Goal: Task Accomplishment & Management: Manage account settings

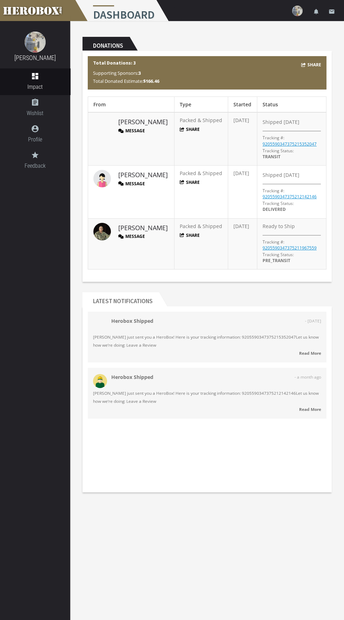
click at [305, 321] on span "- [DATE]" at bounding box center [313, 321] width 16 height 8
click at [85, 509] on body "menu Dashboard settings Settings lock Logout notifications email [PERSON_NAME] …" at bounding box center [172, 310] width 344 height 620
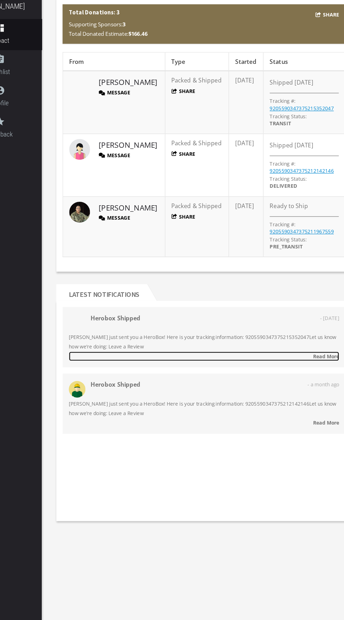
click at [228, 355] on link "Read More" at bounding box center [207, 353] width 228 height 8
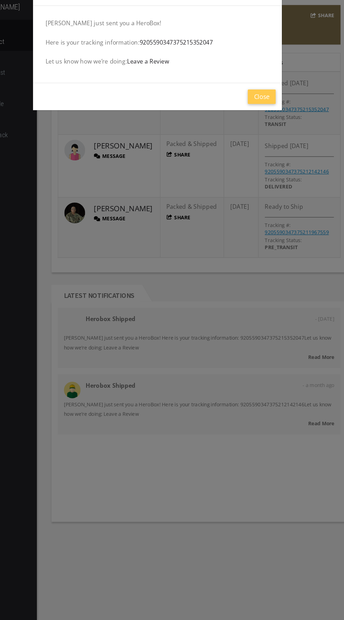
click at [232, 353] on div "Herobox Shipped [DATE] [PERSON_NAME] just sent you a HeroBox! Here is your trac…" at bounding box center [172, 310] width 344 height 620
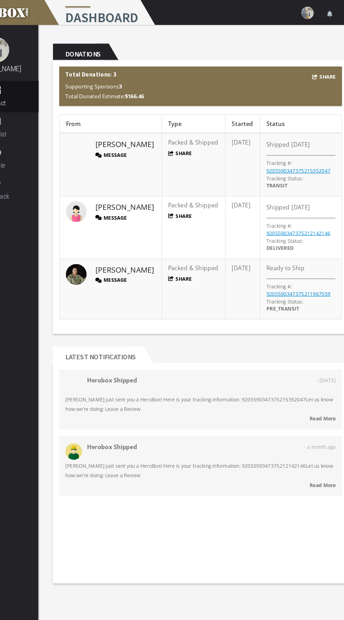
click at [137, 427] on div "Herobox Shipped - [DATE] [PERSON_NAME] just sent you a HeroBox! Here is your tr…" at bounding box center [207, 400] width 239 height 176
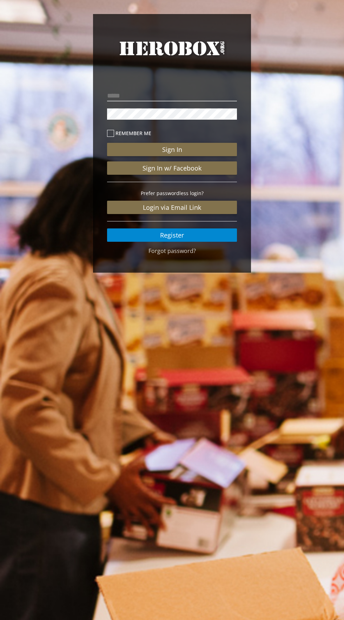
click at [114, 522] on div "HeroBox Remember me Sign In Sign In w/ Facebook Prefer passwordless login? Logi…" at bounding box center [172, 310] width 344 height 620
click at [314, 322] on div "HeroBox Remember me Sign In Sign In w/ Facebook Prefer passwordless login? Logi…" at bounding box center [172, 310] width 344 height 620
click at [132, 518] on div "HeroBox Remember me Sign In Sign In w/ Facebook Prefer passwordless login? Logi…" at bounding box center [172, 310] width 344 height 620
click at [103, 476] on div "HeroBox Remember me Sign In Sign In w/ Facebook Prefer passwordless login? Logi…" at bounding box center [172, 310] width 344 height 620
click at [117, 506] on div "HeroBox Remember me Sign In Sign In w/ Facebook Prefer passwordless login? Logi…" at bounding box center [172, 310] width 344 height 620
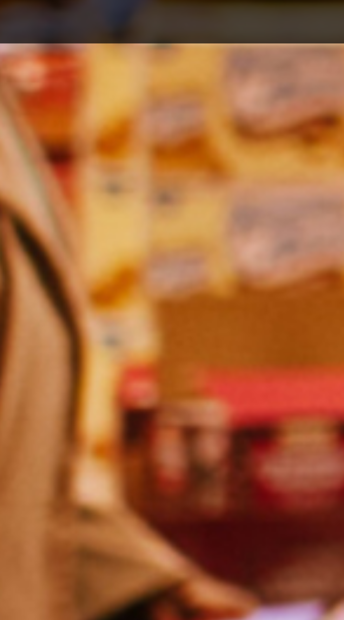
click at [125, 407] on div "HeroBox Remember me Sign In Sign In w/ Facebook Prefer passwordless login? Logi…" at bounding box center [172, 310] width 344 height 620
click at [170, 362] on div "HeroBox Remember me Sign In Sign In w/ Facebook Prefer passwordless login? Logi…" at bounding box center [172, 310] width 344 height 620
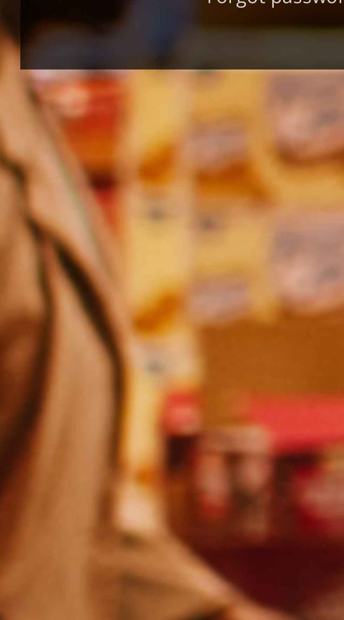
click at [133, 409] on div "HeroBox Remember me Sign In Sign In w/ Facebook Prefer passwordless login? Logi…" at bounding box center [172, 310] width 344 height 620
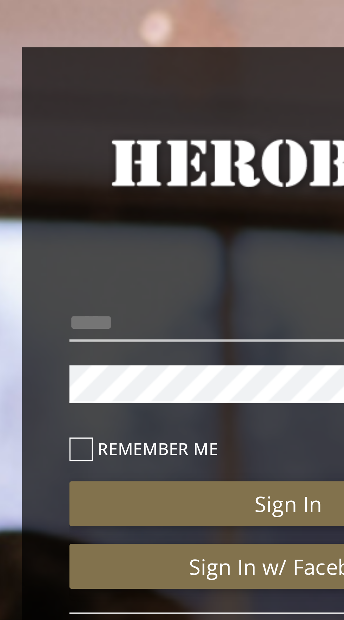
click at [145, 83] on div "Remember me Sign In Sign In w/ Facebook Prefer passwordless login? Login via Em…" at bounding box center [172, 162] width 140 height 169
click at [143, 82] on div "Remember me Sign In Sign In w/ Facebook Prefer passwordless login? Login via Em…" at bounding box center [172, 162] width 140 height 169
click at [145, 81] on div "Remember me Sign In Sign In w/ Facebook Prefer passwordless login? Login via Em…" at bounding box center [172, 162] width 140 height 169
click at [147, 83] on div "Remember me Sign In Sign In w/ Facebook Prefer passwordless login? Login via Em…" at bounding box center [172, 162] width 140 height 169
click at [155, 95] on input "email" at bounding box center [172, 95] width 130 height 11
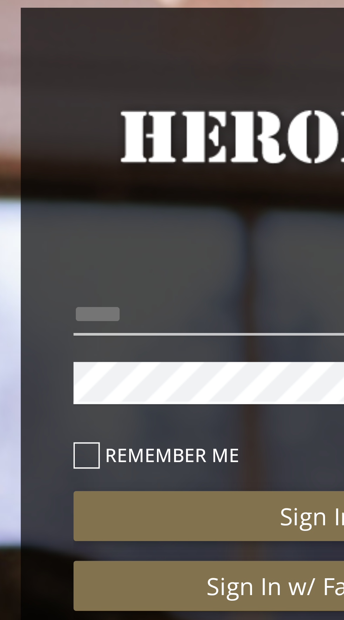
click at [157, 33] on div "HeroBox Remember me Sign In Sign In w/ Facebook Prefer passwordless login? Logi…" at bounding box center [172, 143] width 158 height 259
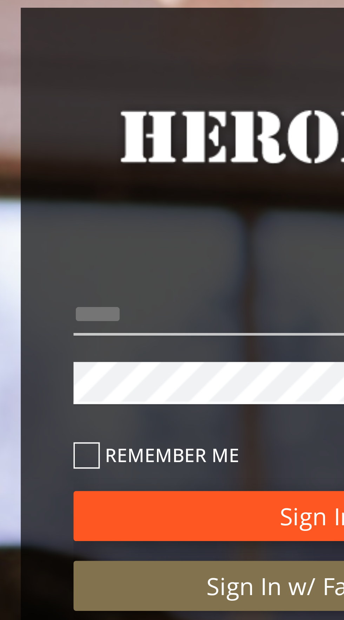
click at [130, 151] on button "Sign In" at bounding box center [172, 149] width 130 height 13
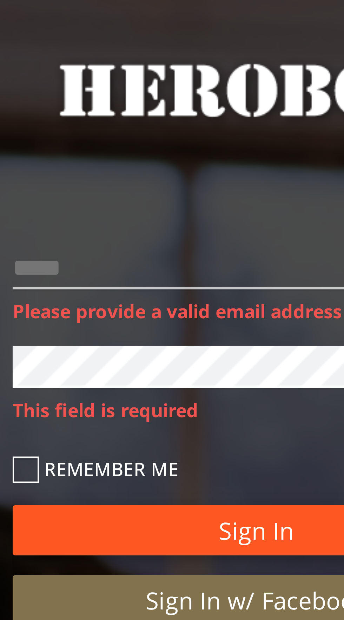
click at [148, 171] on button "Sign In" at bounding box center [172, 165] width 130 height 13
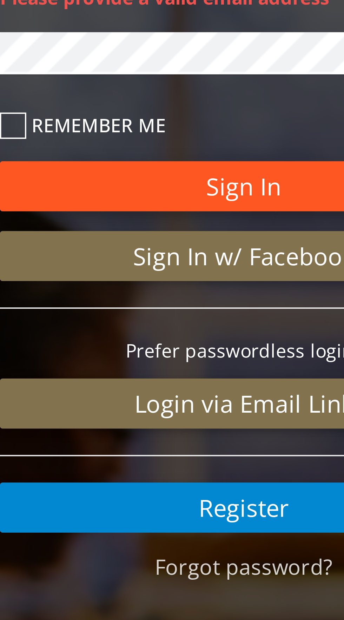
click at [186, 159] on button "Sign In" at bounding box center [172, 157] width 130 height 13
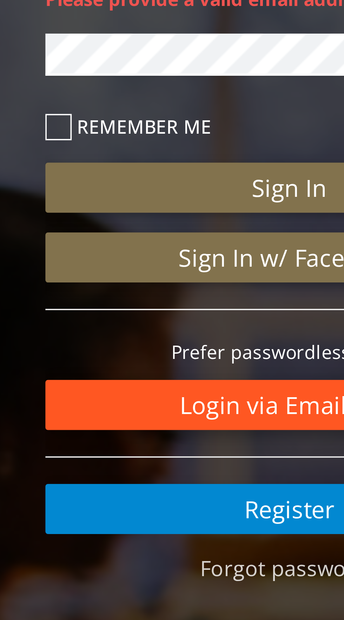
click at [166, 215] on link "Login via Email Link" at bounding box center [172, 215] width 130 height 13
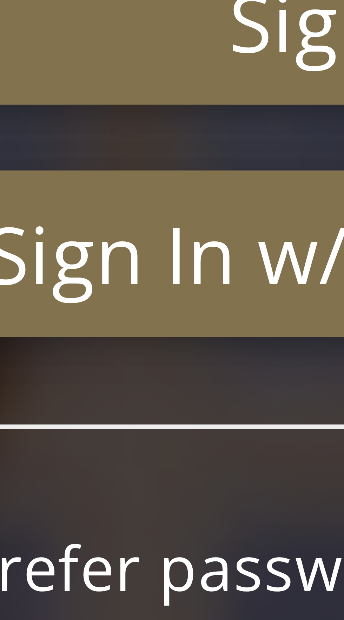
click at [153, 201] on p "Prefer passwordless login?" at bounding box center [172, 201] width 130 height 8
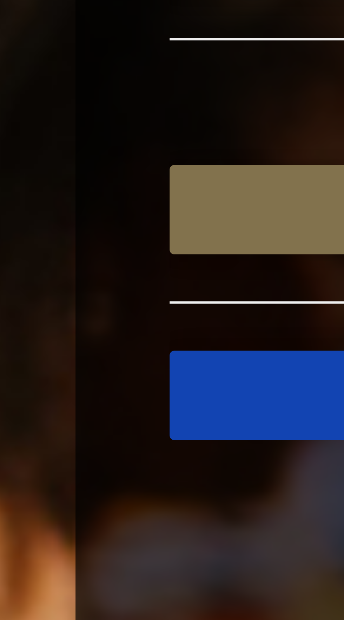
click at [123, 237] on link "Register" at bounding box center [172, 243] width 130 height 13
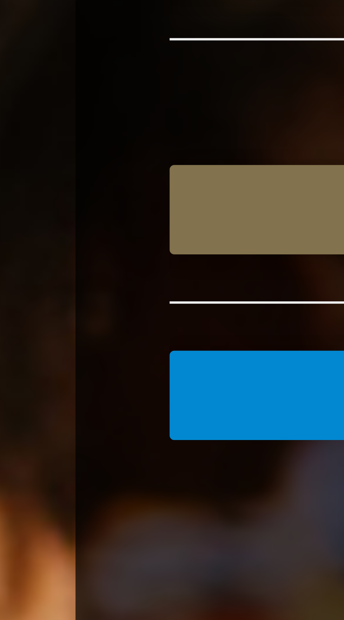
click at [129, 233] on div "Sign In Sign In w/ Facebook Prefer passwordless login? Login via Email Link Reg…" at bounding box center [172, 191] width 130 height 117
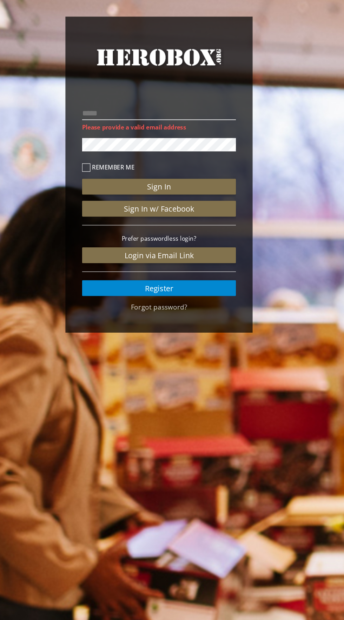
click at [131, 420] on div "HeroBox Please provide a valid email address Remember me Sign In Sign In w/ Fac…" at bounding box center [172, 310] width 344 height 620
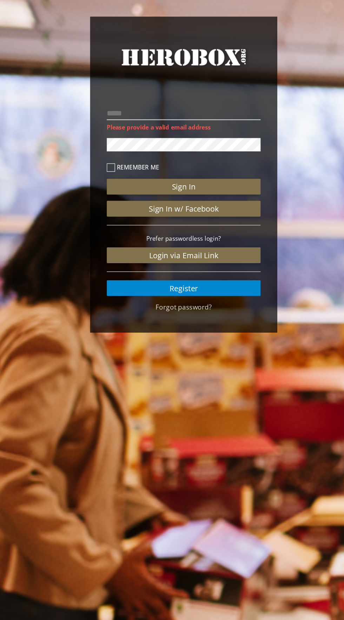
click at [291, 272] on div "HeroBox Please provide a valid email address Remember me Sign In Sign In w/ Fac…" at bounding box center [172, 149] width 344 height 298
click at [255, 290] on div "HeroBox Please provide a valid email address Remember me Sign In Sign In w/ Fac…" at bounding box center [172, 149] width 344 height 298
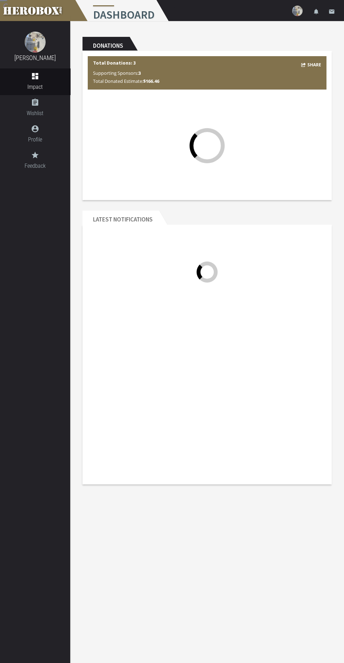
click at [316, 346] on div at bounding box center [207, 392] width 239 height 176
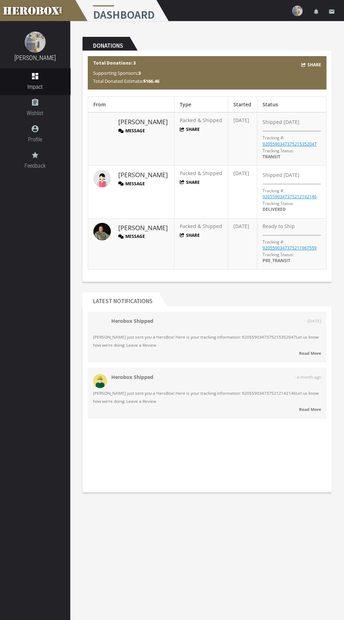
click at [314, 335] on span "[PERSON_NAME] just sent you a HeroBox! Here is your tracking information: 92055…" at bounding box center [207, 341] width 228 height 16
click at [27, 435] on div "[PERSON_NAME] dashboard Impact assignment Wishlist account_circle Profile grade…" at bounding box center [35, 320] width 70 height 599
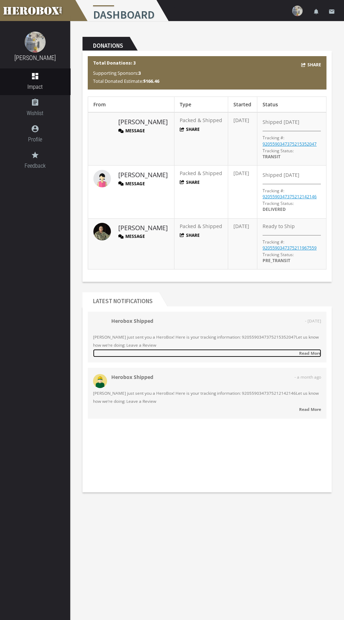
click at [312, 353] on strong "Read More" at bounding box center [310, 353] width 22 height 6
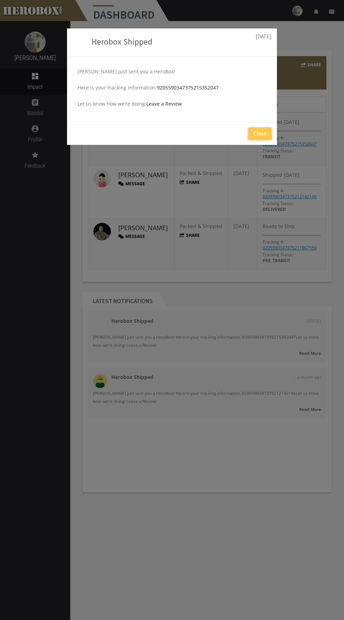
click at [160, 545] on div "Herobox Shipped [DATE] [PERSON_NAME] just sent you a HeroBox! Here is your trac…" at bounding box center [172, 310] width 344 height 620
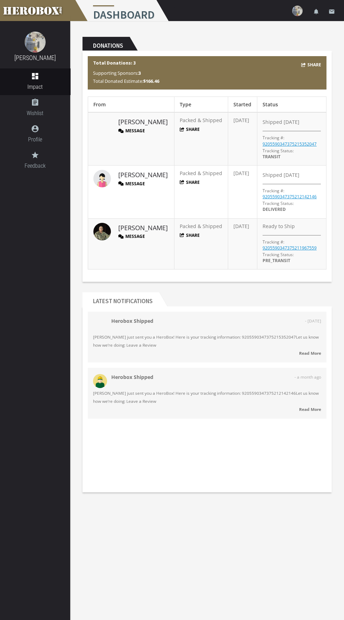
click at [215, 553] on body "menu Dashboard settings Settings lock Logout notifications email [PERSON_NAME] …" at bounding box center [172, 310] width 344 height 620
